Goal: Task Accomplishment & Management: Use online tool/utility

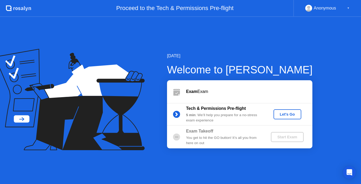
click at [285, 112] on div "Let's Go" at bounding box center [286, 114] width 23 height 4
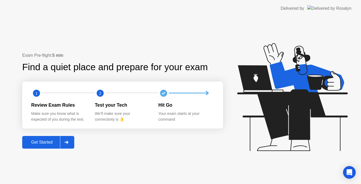
click at [48, 141] on div "Get Started" at bounding box center [42, 142] width 36 height 5
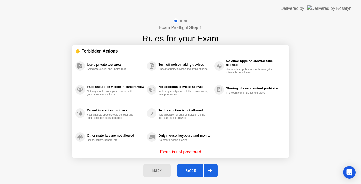
click at [194, 166] on button "Got it" at bounding box center [197, 170] width 41 height 13
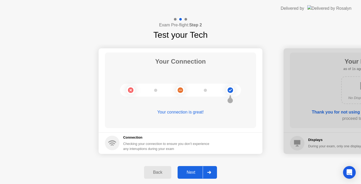
click at [192, 171] on div "Next" at bounding box center [190, 172] width 23 height 5
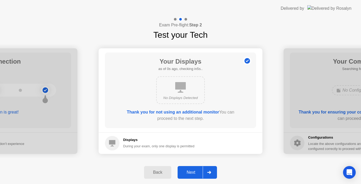
click at [192, 171] on div "Next" at bounding box center [190, 172] width 23 height 5
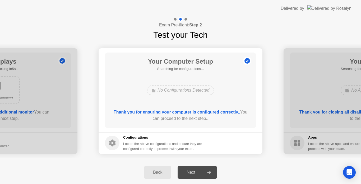
click at [192, 171] on div "Next" at bounding box center [190, 172] width 23 height 5
click at [185, 174] on div "Next" at bounding box center [190, 172] width 23 height 5
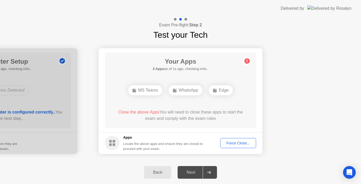
click at [241, 145] on div "Force Close..." at bounding box center [238, 143] width 32 height 4
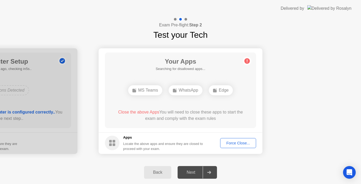
click at [241, 143] on div "Force Close..." at bounding box center [238, 143] width 32 height 4
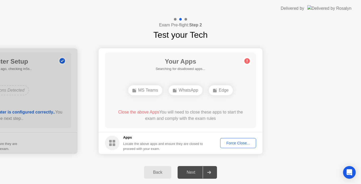
click at [247, 143] on div "Force Close..." at bounding box center [238, 143] width 32 height 4
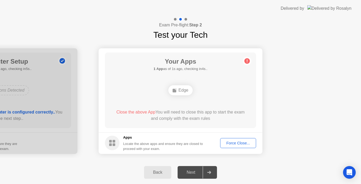
click at [243, 141] on div "Force Close..." at bounding box center [238, 143] width 32 height 4
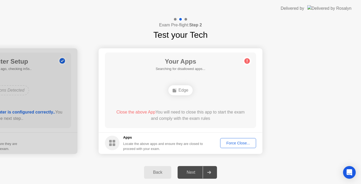
click at [241, 144] on div "Force Close..." at bounding box center [238, 143] width 32 height 4
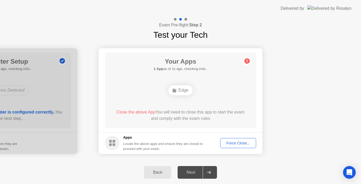
click at [247, 144] on div "Force Close..." at bounding box center [238, 143] width 32 height 4
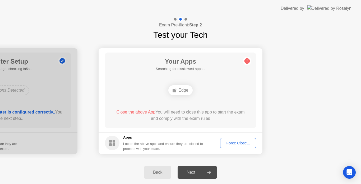
click at [238, 145] on div "Force Close..." at bounding box center [238, 143] width 32 height 4
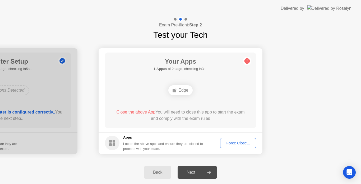
click at [235, 145] on div "Force Close..." at bounding box center [238, 143] width 32 height 4
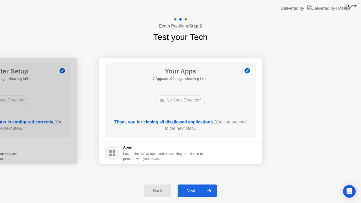
click at [192, 184] on div "Next" at bounding box center [190, 190] width 23 height 5
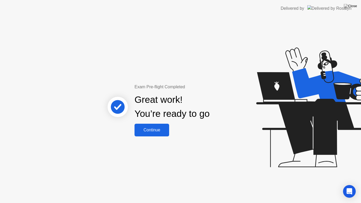
click at [145, 128] on div "Continue" at bounding box center [151, 130] width 31 height 5
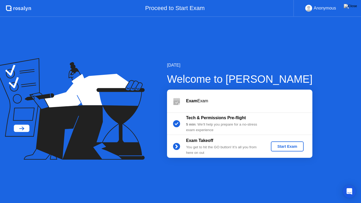
click at [275, 147] on div "Start Exam" at bounding box center [287, 146] width 28 height 4
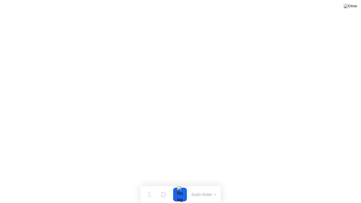
click at [354, 5] on img at bounding box center [349, 6] width 13 height 4
